Goal: Answer question/provide support

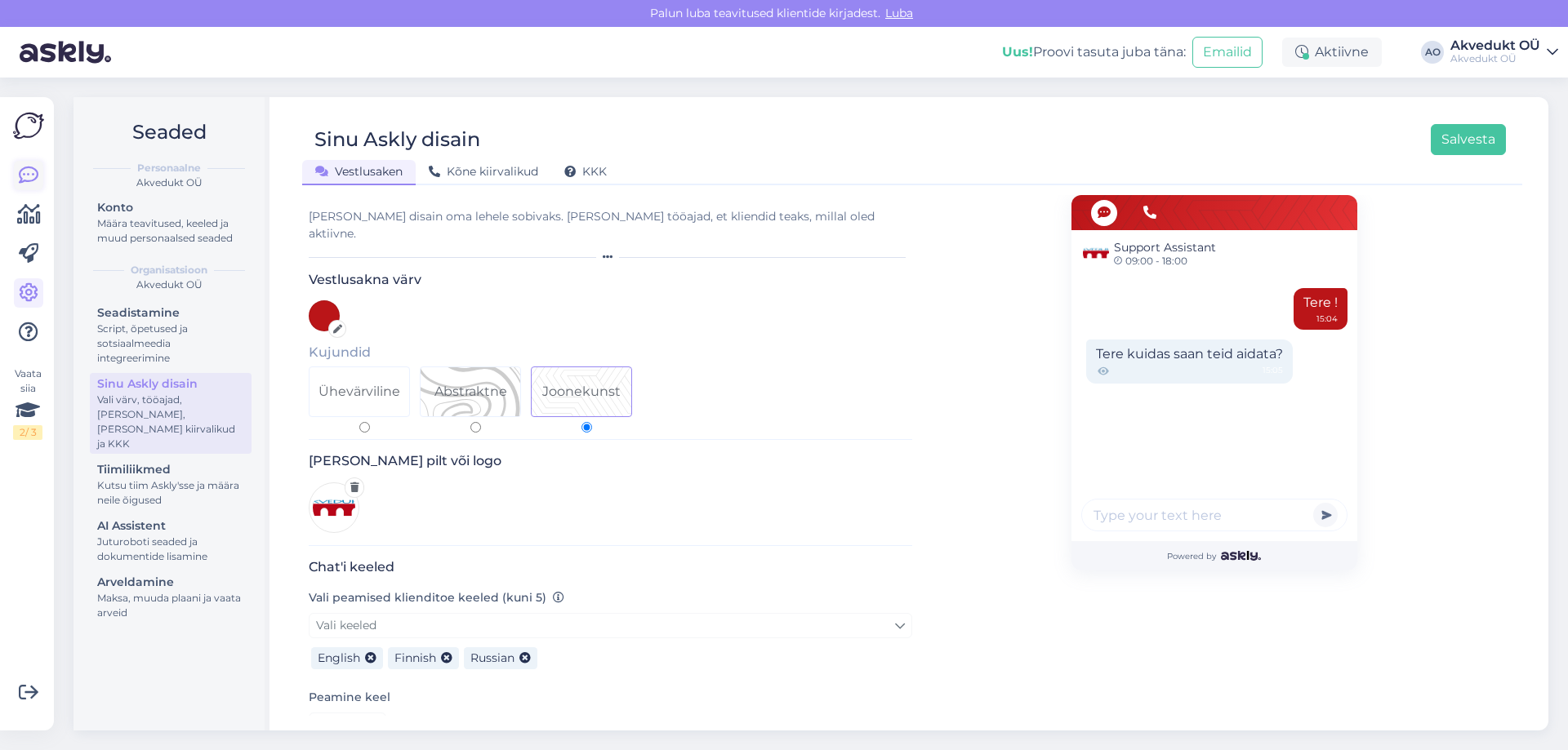
click at [22, 185] on icon at bounding box center [28, 175] width 19 height 19
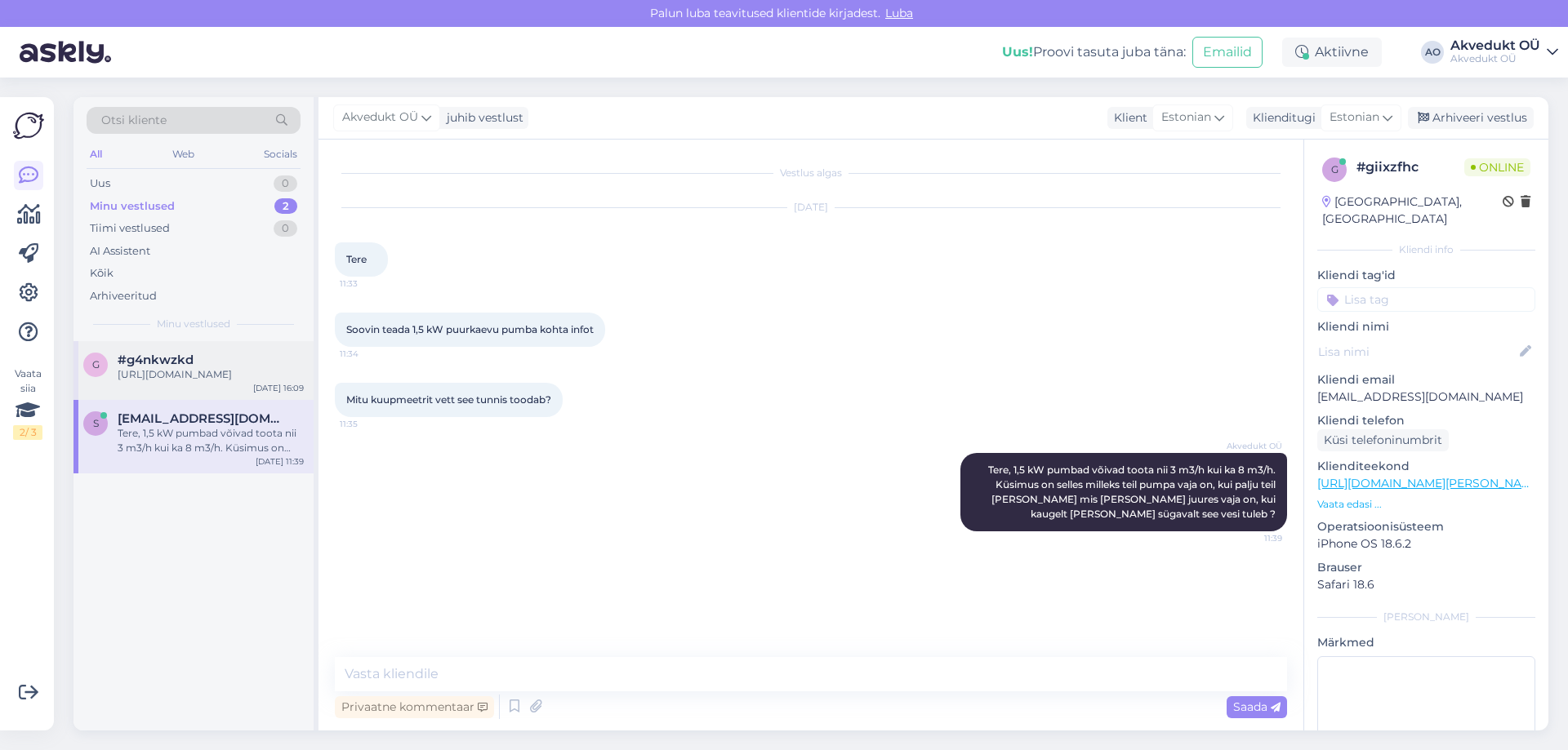
click at [209, 367] on div "#g4nkwzkd" at bounding box center [211, 360] width 186 height 14
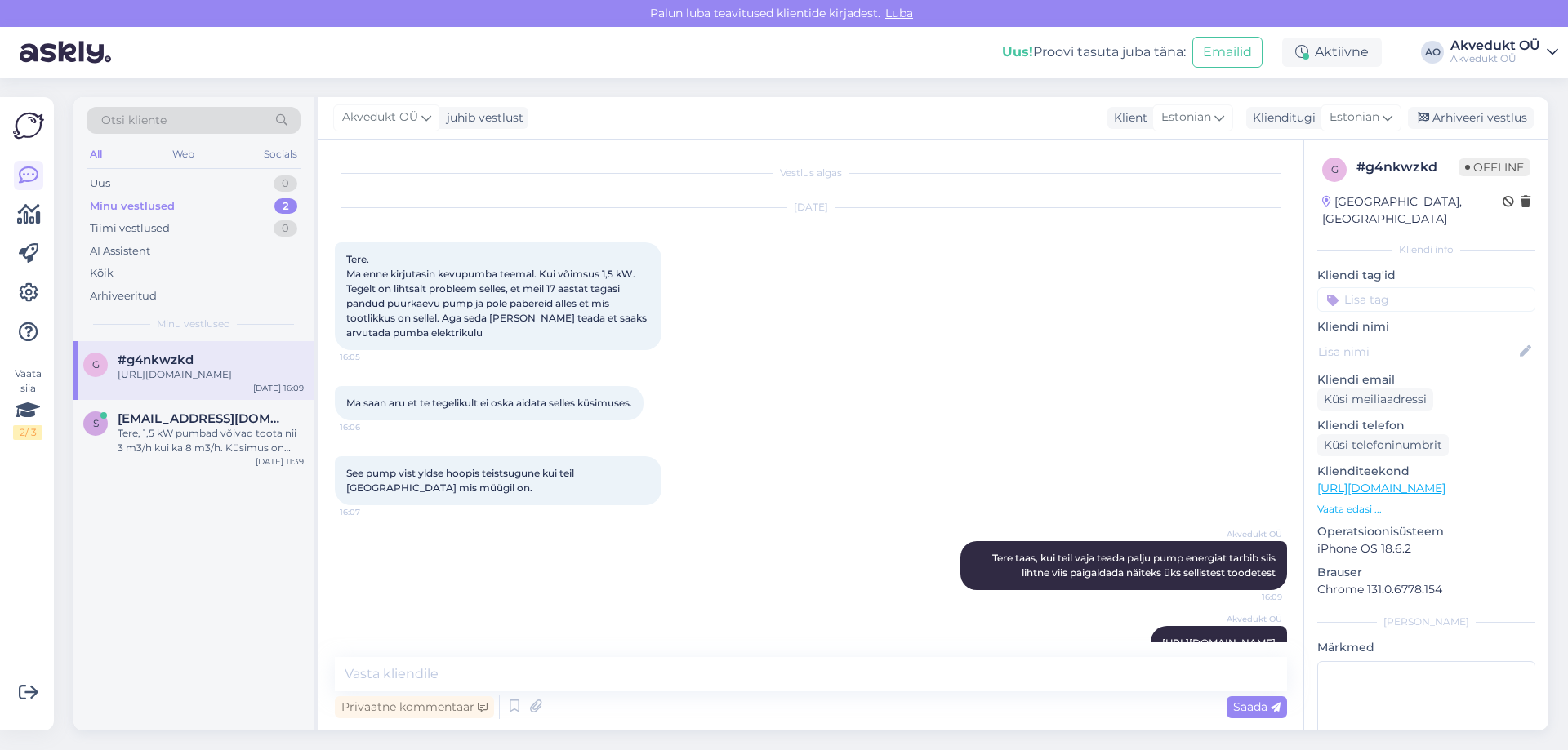
scroll to position [36, 0]
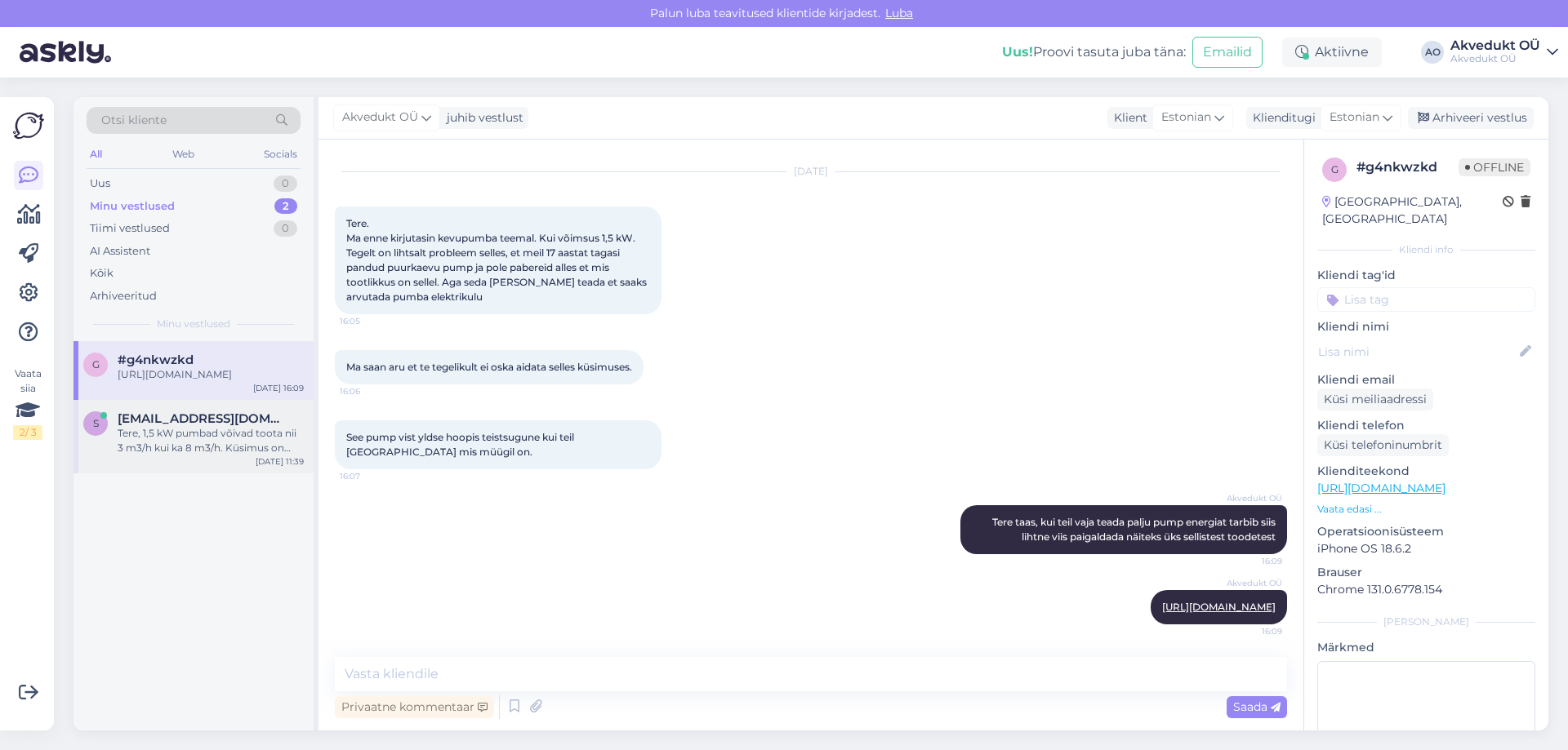
click at [175, 440] on div "Tere, 1,5 kW pumbad võivad toota nii 3 m3/h kui ka 8 m3/h. Küsimus on selles mi…" at bounding box center [211, 441] width 186 height 29
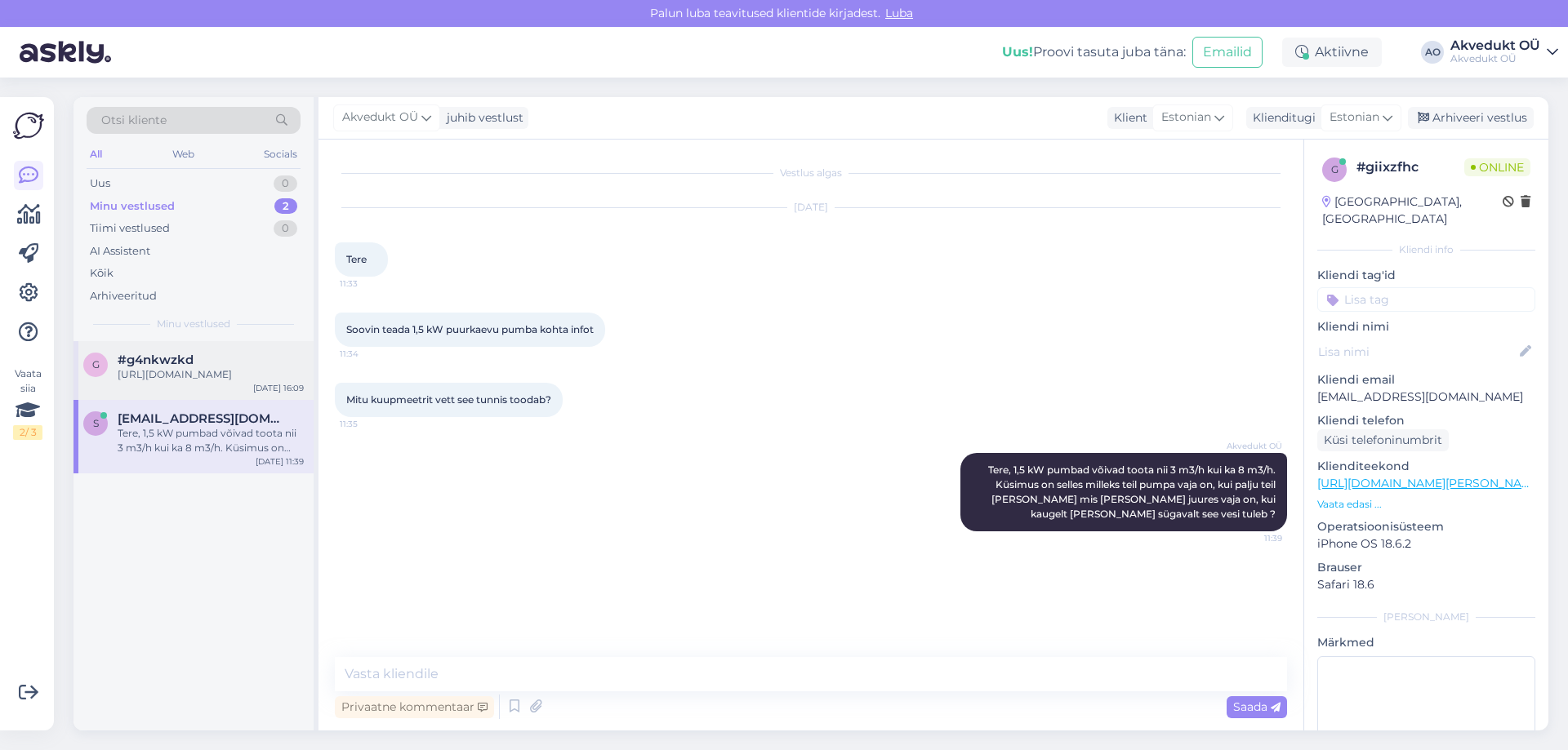
click at [202, 374] on div "[URL][DOMAIN_NAME]" at bounding box center [211, 374] width 186 height 14
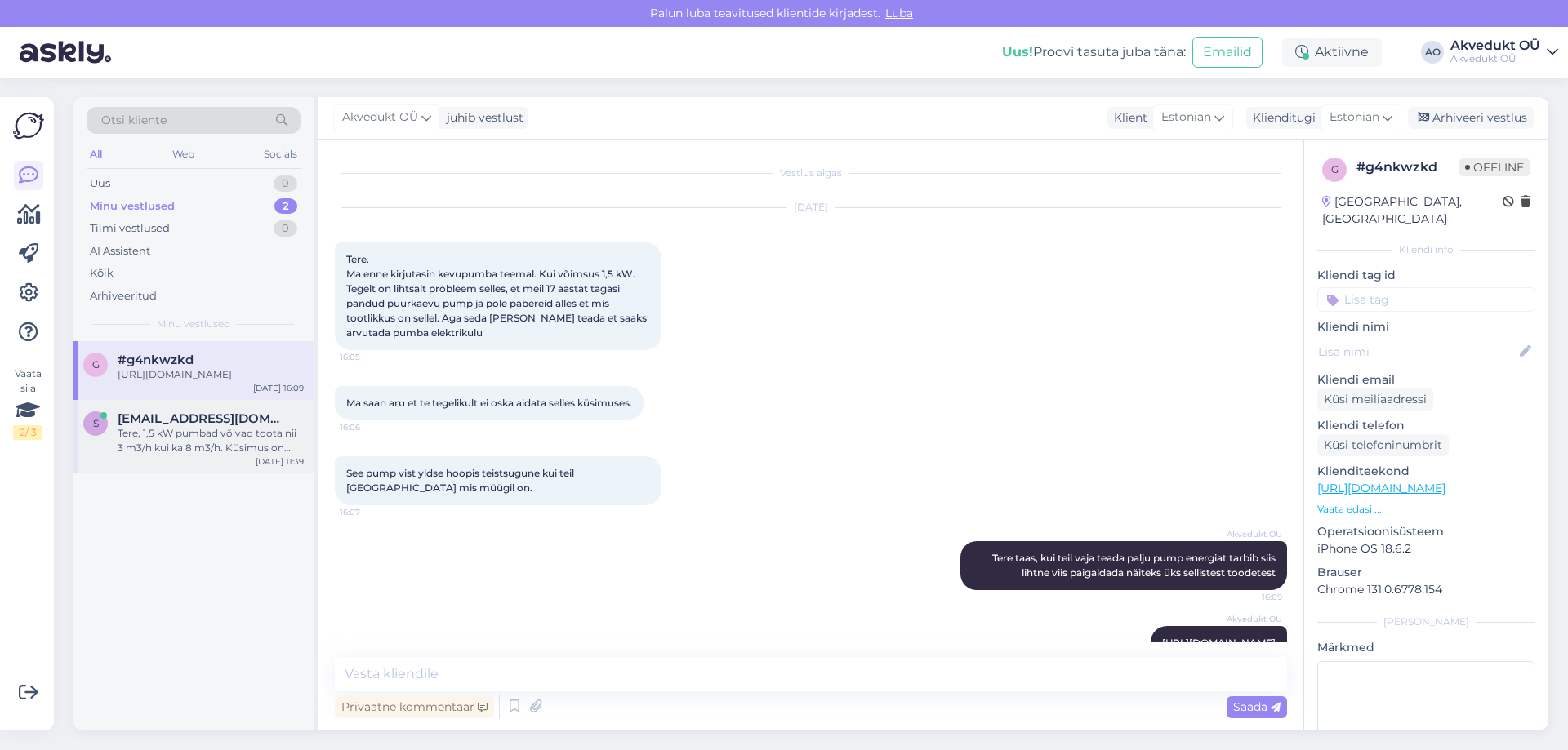
click at [164, 434] on div "Tere, 1,5 kW pumbad võivad toota nii 3 m3/h kui ka 8 m3/h. Küsimus on selles mi…" at bounding box center [211, 441] width 186 height 29
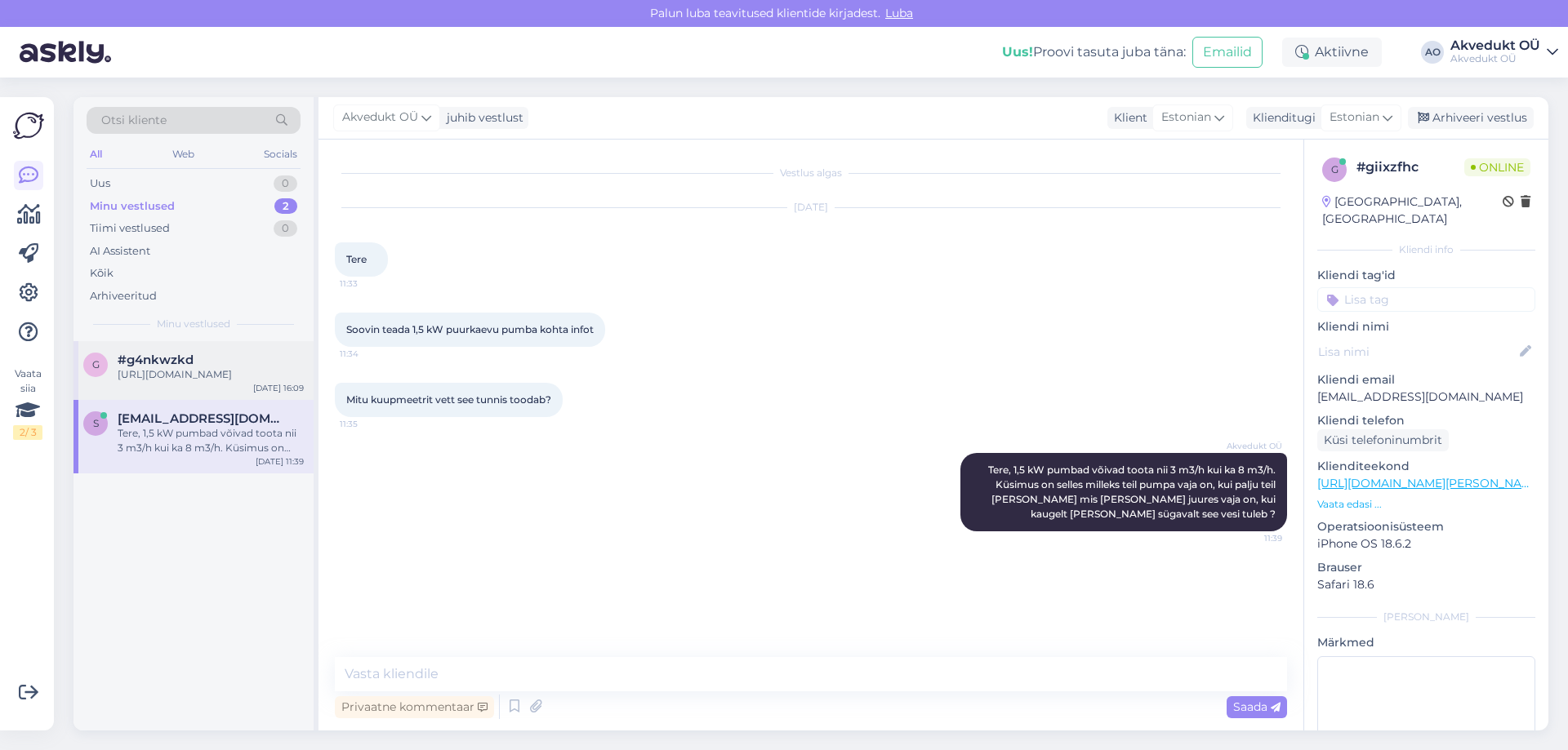
click at [167, 377] on div "[URL][DOMAIN_NAME]" at bounding box center [211, 374] width 186 height 14
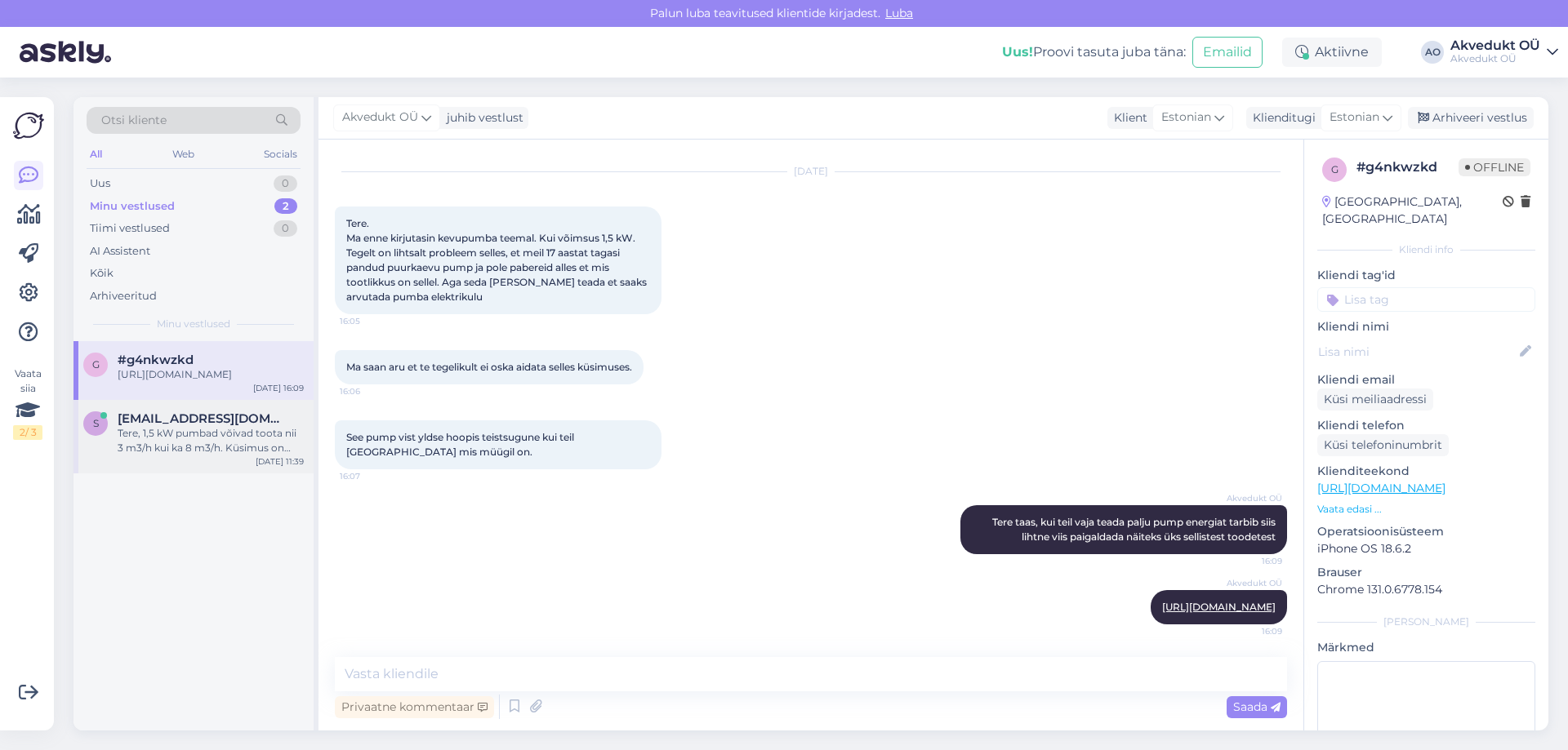
click at [203, 423] on span "[EMAIL_ADDRESS][DOMAIN_NAME]" at bounding box center [203, 418] width 170 height 14
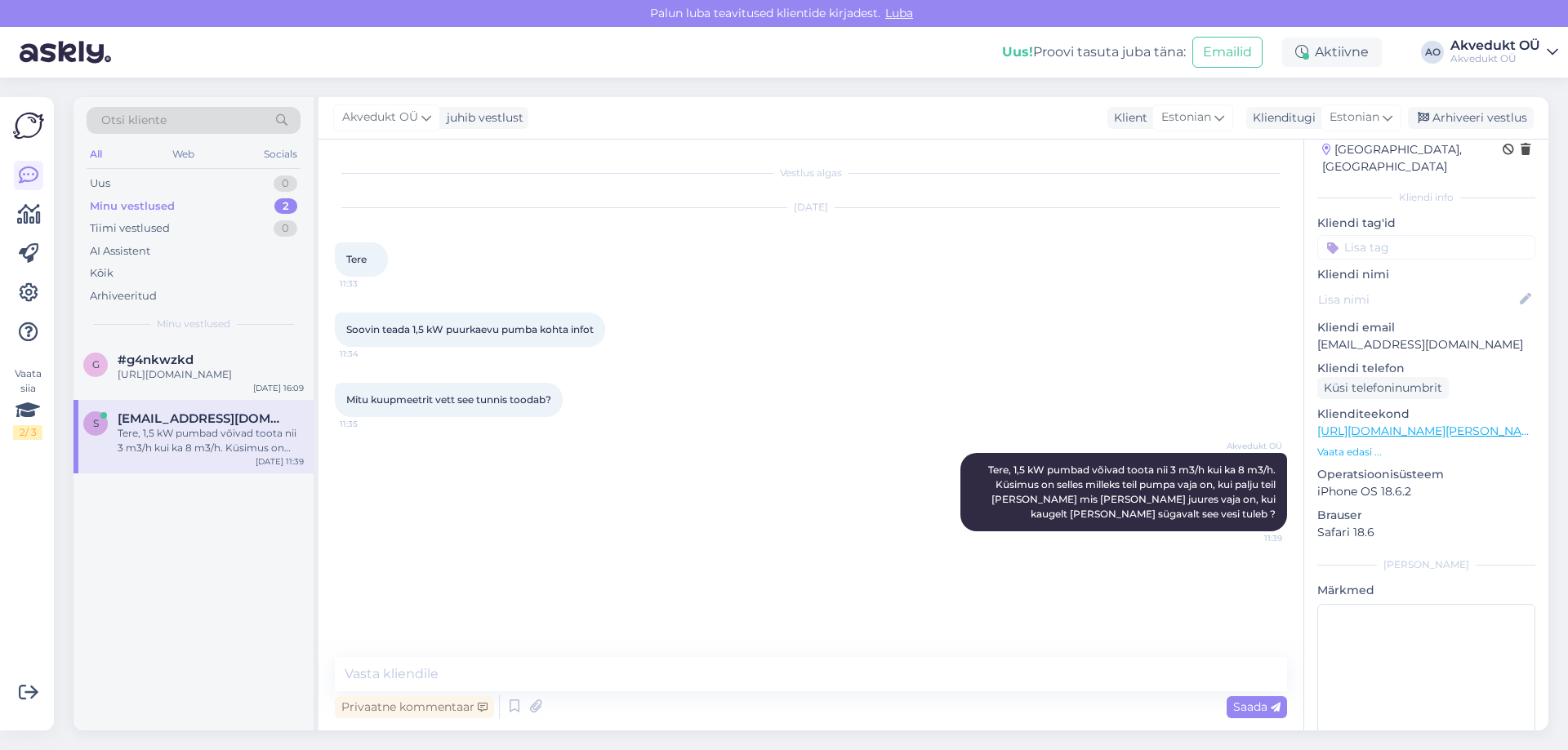
scroll to position [80, 0]
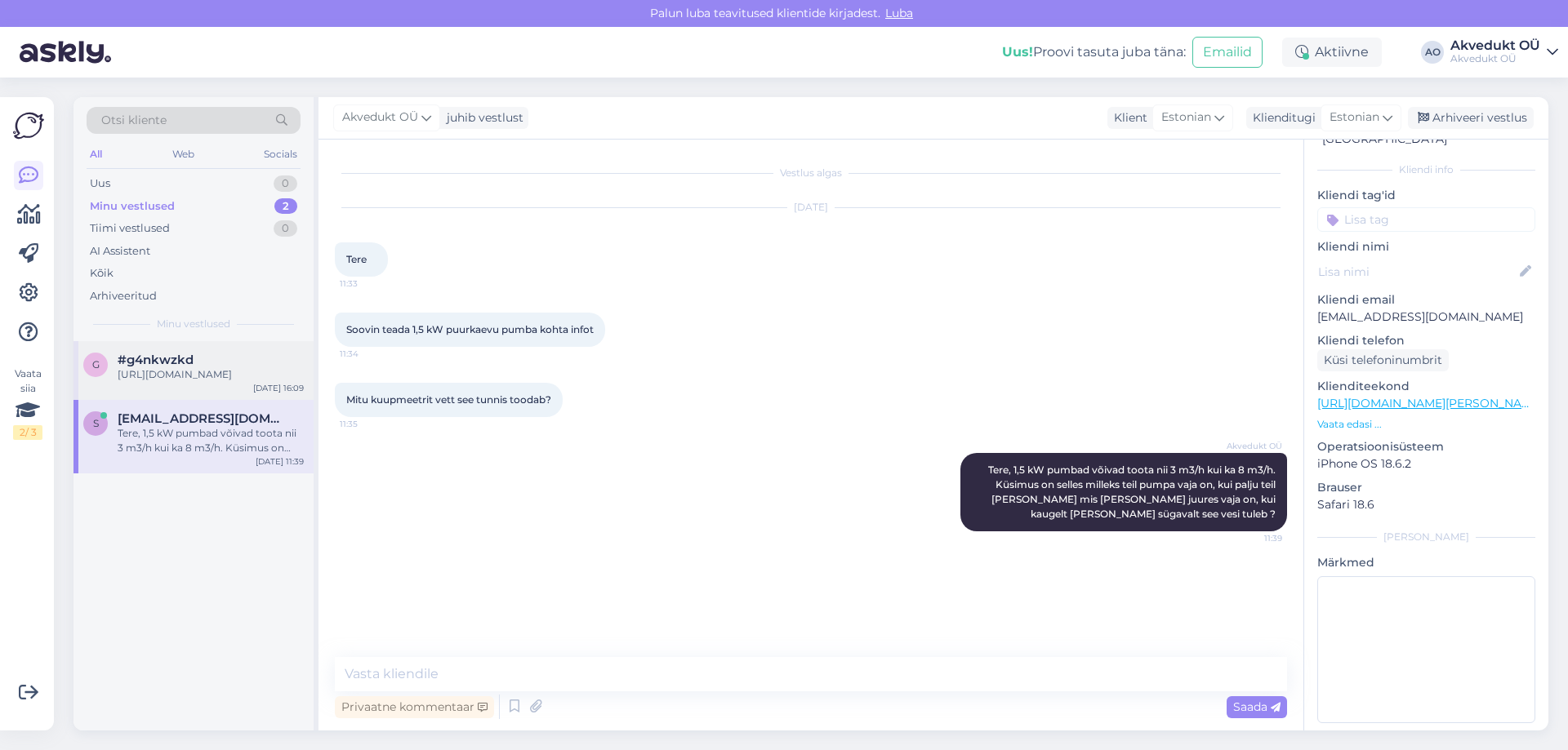
click at [180, 369] on div "[URL][DOMAIN_NAME]" at bounding box center [211, 374] width 186 height 14
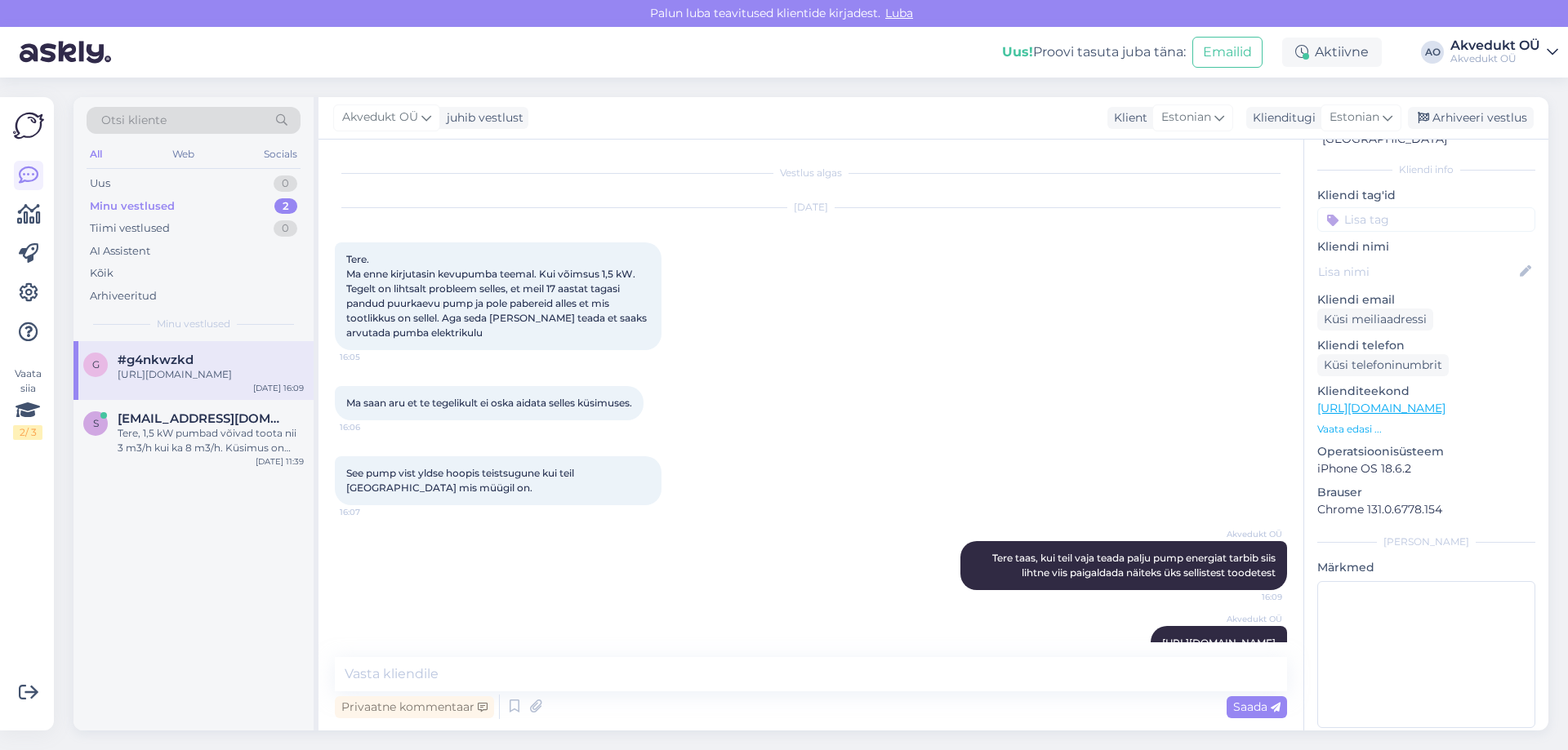
scroll to position [36, 0]
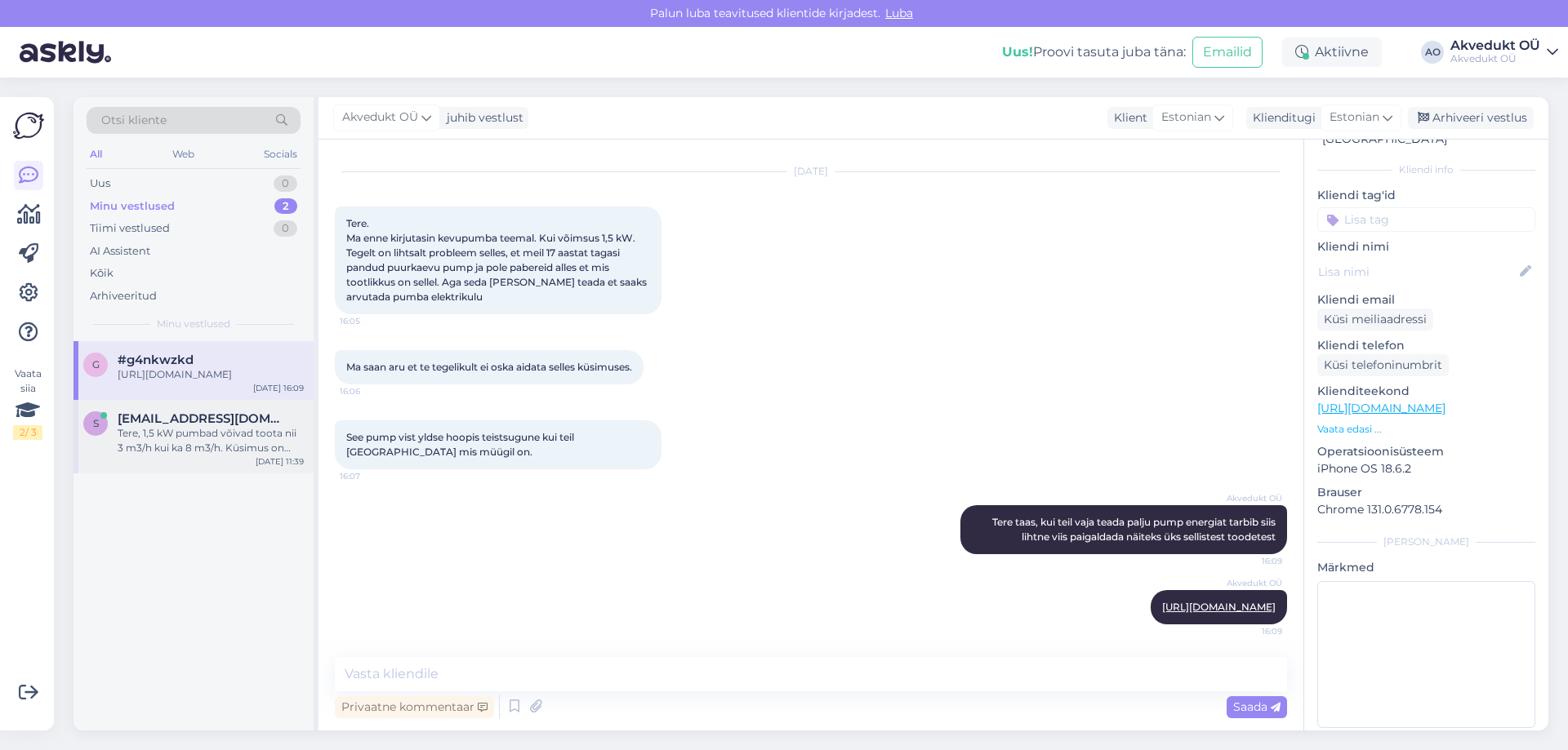
click at [217, 431] on div "Tere, 1,5 kW pumbad võivad toota nii 3 m3/h kui ka 8 m3/h. Küsimus on selles mi…" at bounding box center [211, 441] width 186 height 29
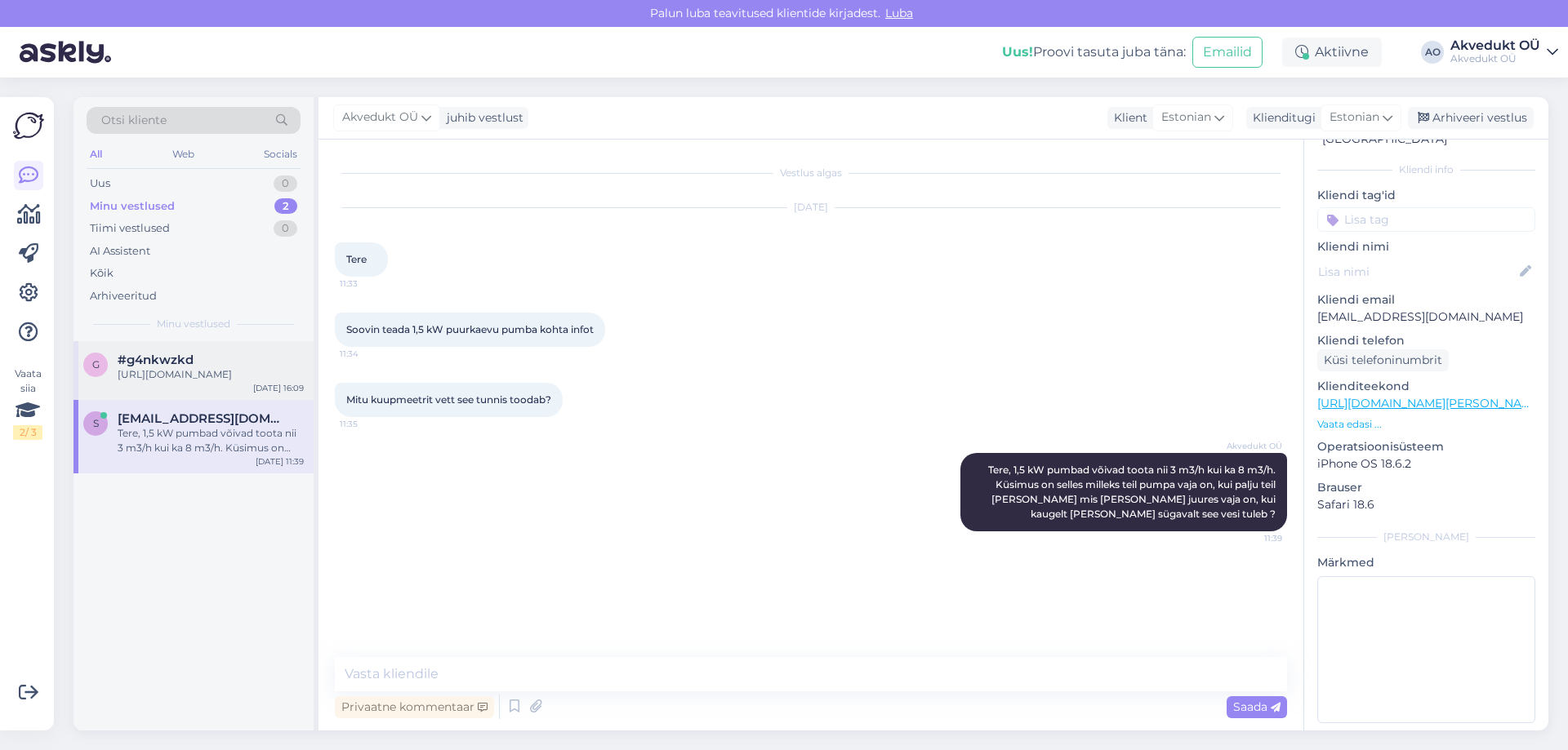
drag, startPoint x: 168, startPoint y: 351, endPoint x: 183, endPoint y: 350, distance: 15.0
click at [168, 350] on div "g #g4nkwzkd [URL][DOMAIN_NAME] [DATE] 16:09" at bounding box center [193, 371] width 240 height 59
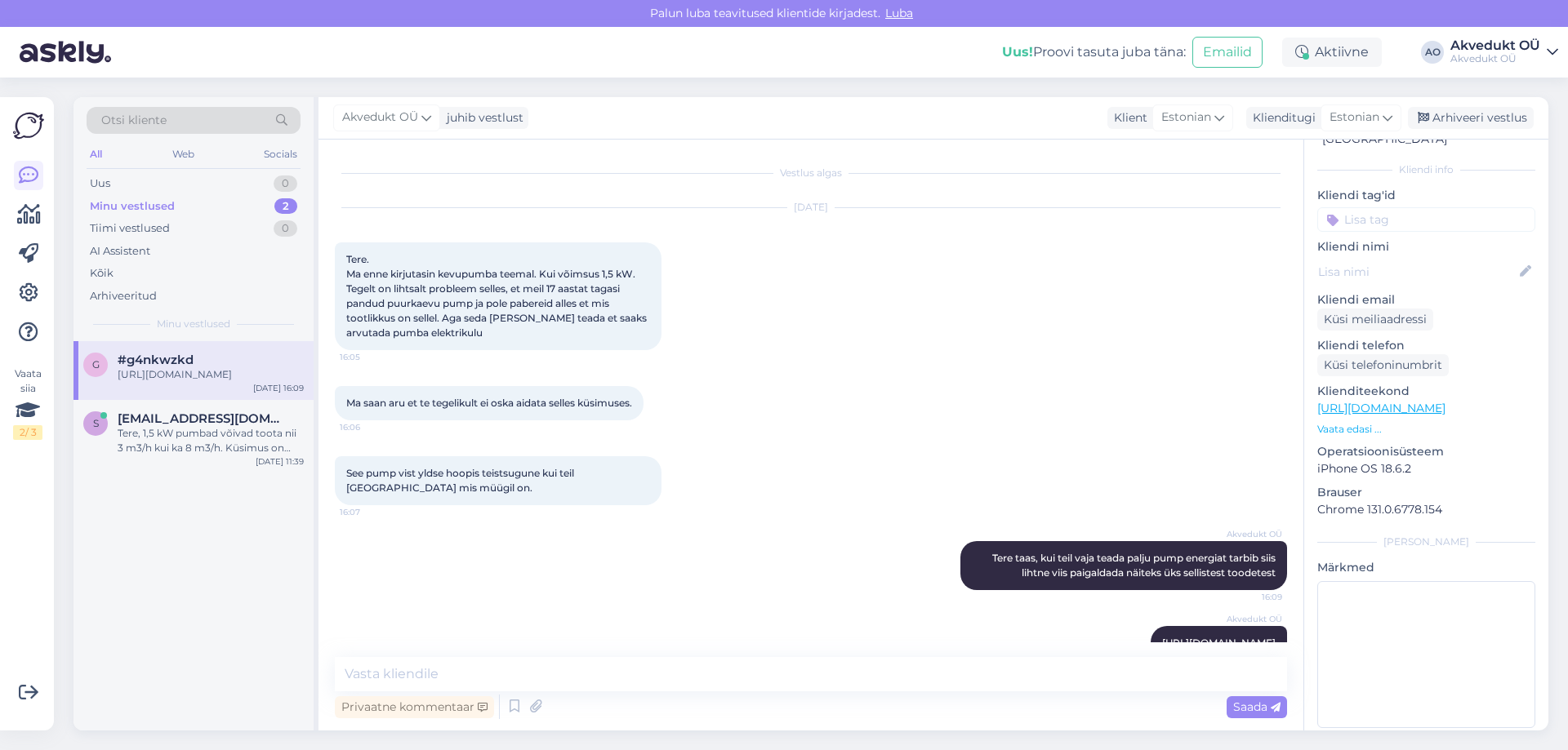
scroll to position [36, 0]
